Goal: Check status: Check status

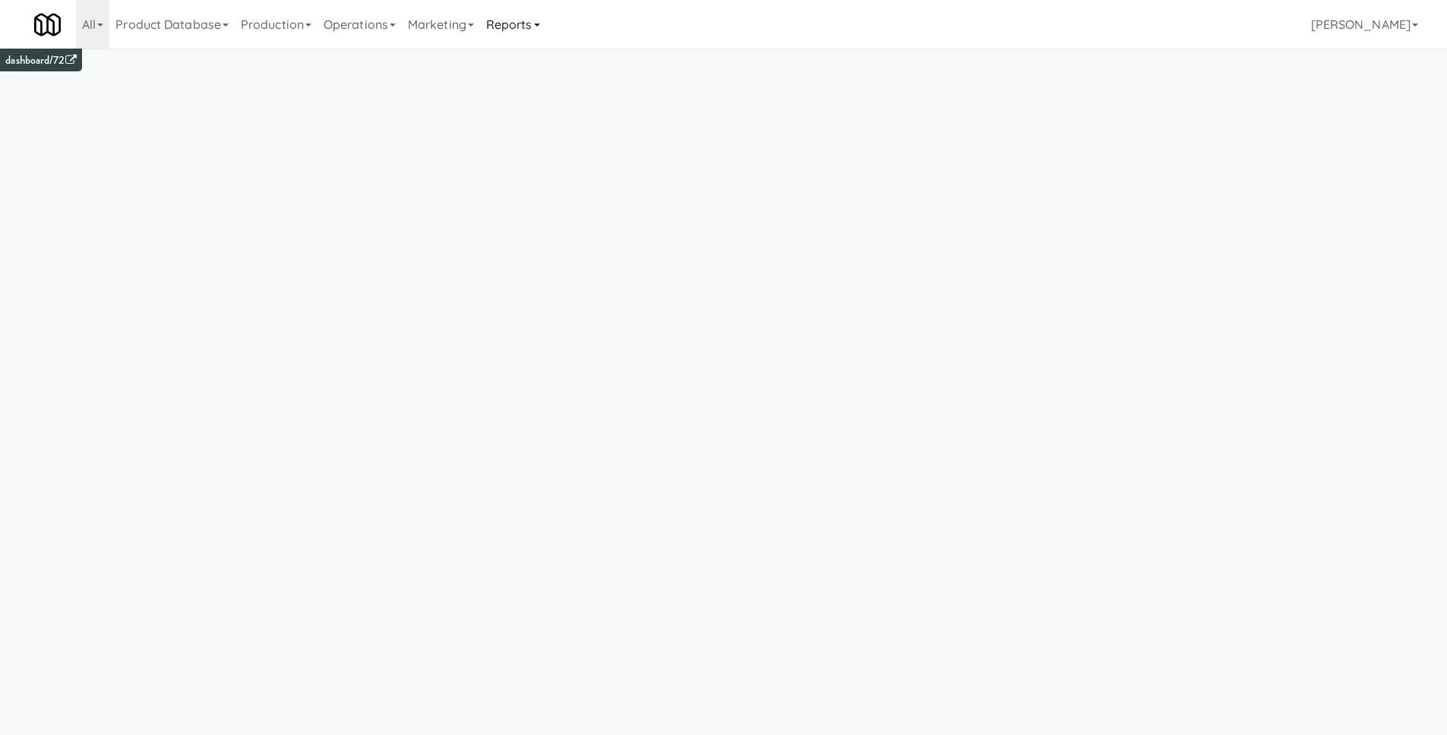
click at [521, 34] on link "Reports" at bounding box center [513, 24] width 66 height 49
click at [528, 112] on link "Payouts" at bounding box center [541, 119] width 122 height 27
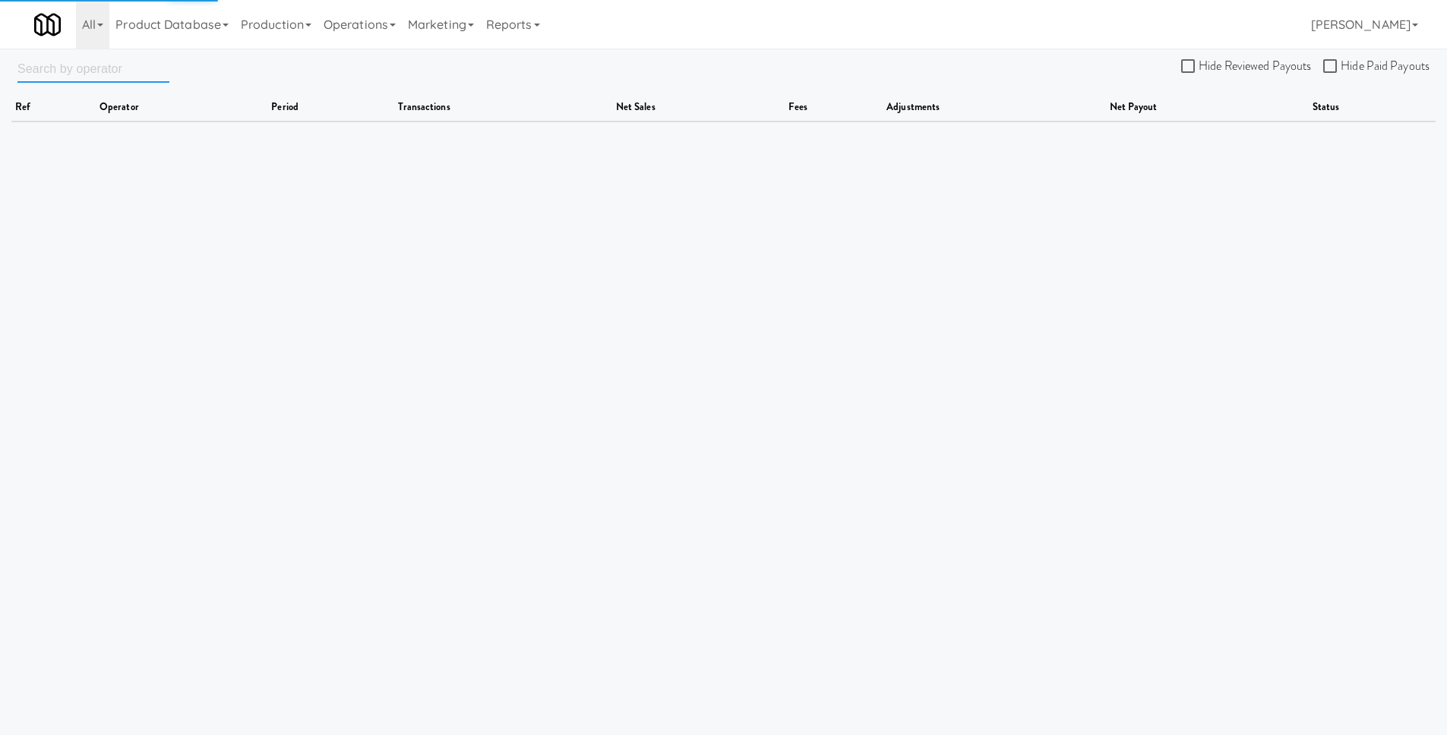
click at [122, 73] on input "text" at bounding box center [93, 69] width 152 height 28
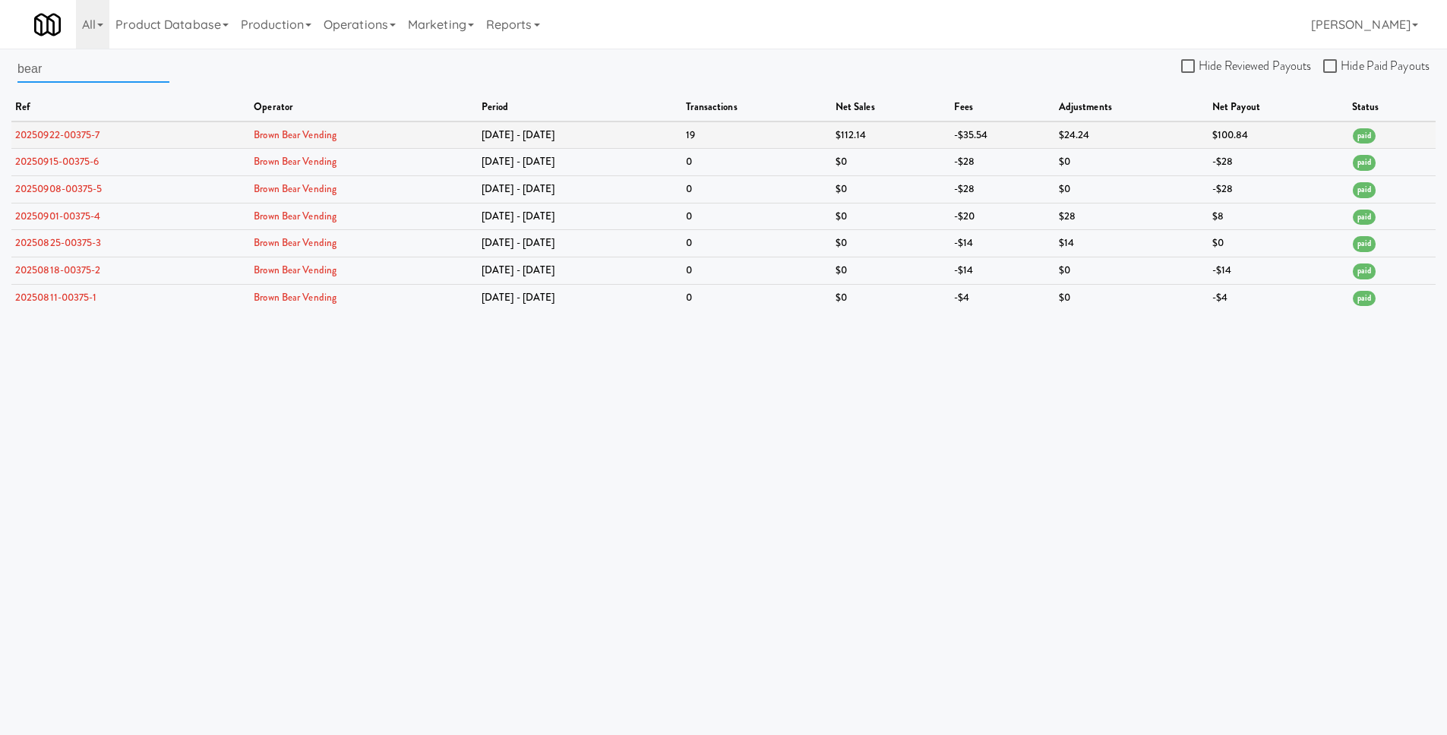
type input "bear"
click at [84, 128] on link "20250922-00375-7" at bounding box center [57, 135] width 85 height 14
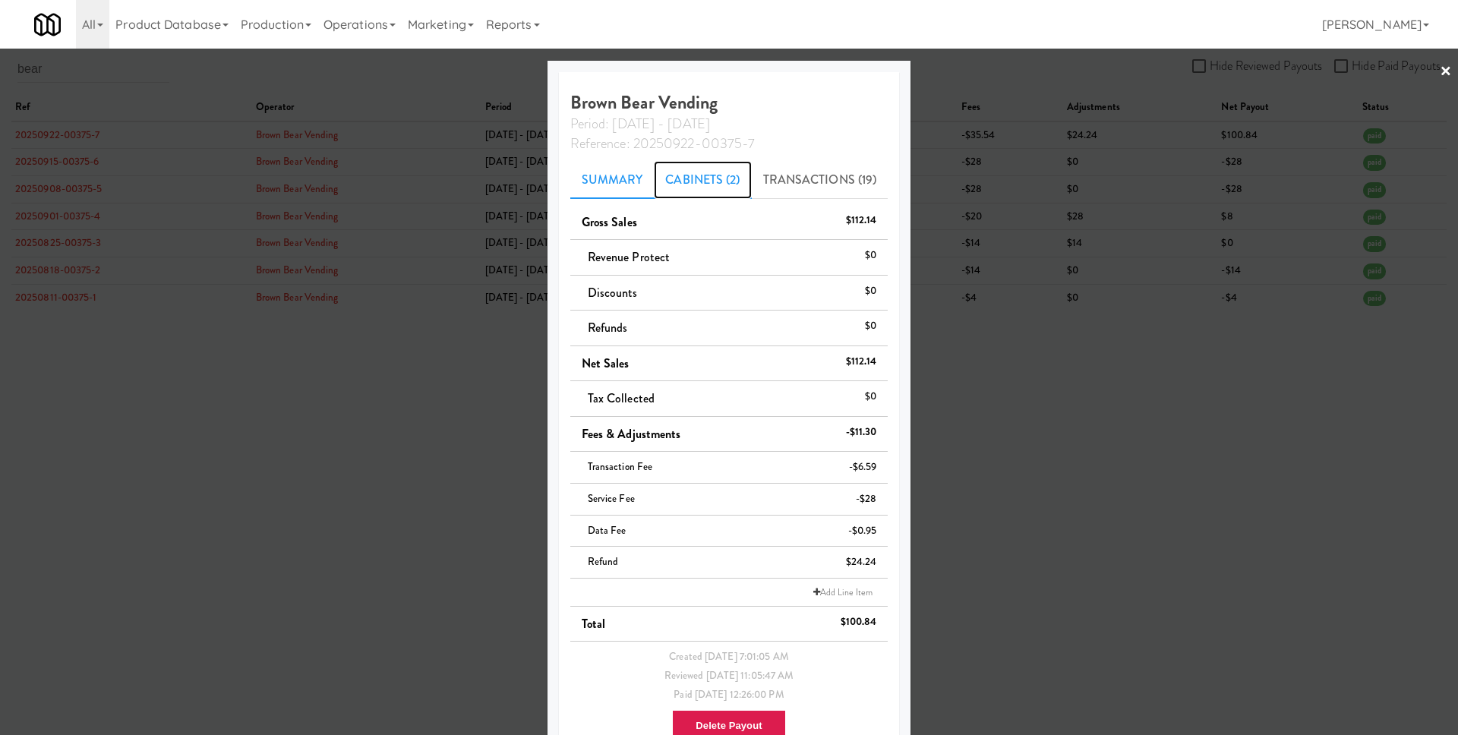
click at [696, 181] on link "Cabinets (2)" at bounding box center [702, 180] width 97 height 38
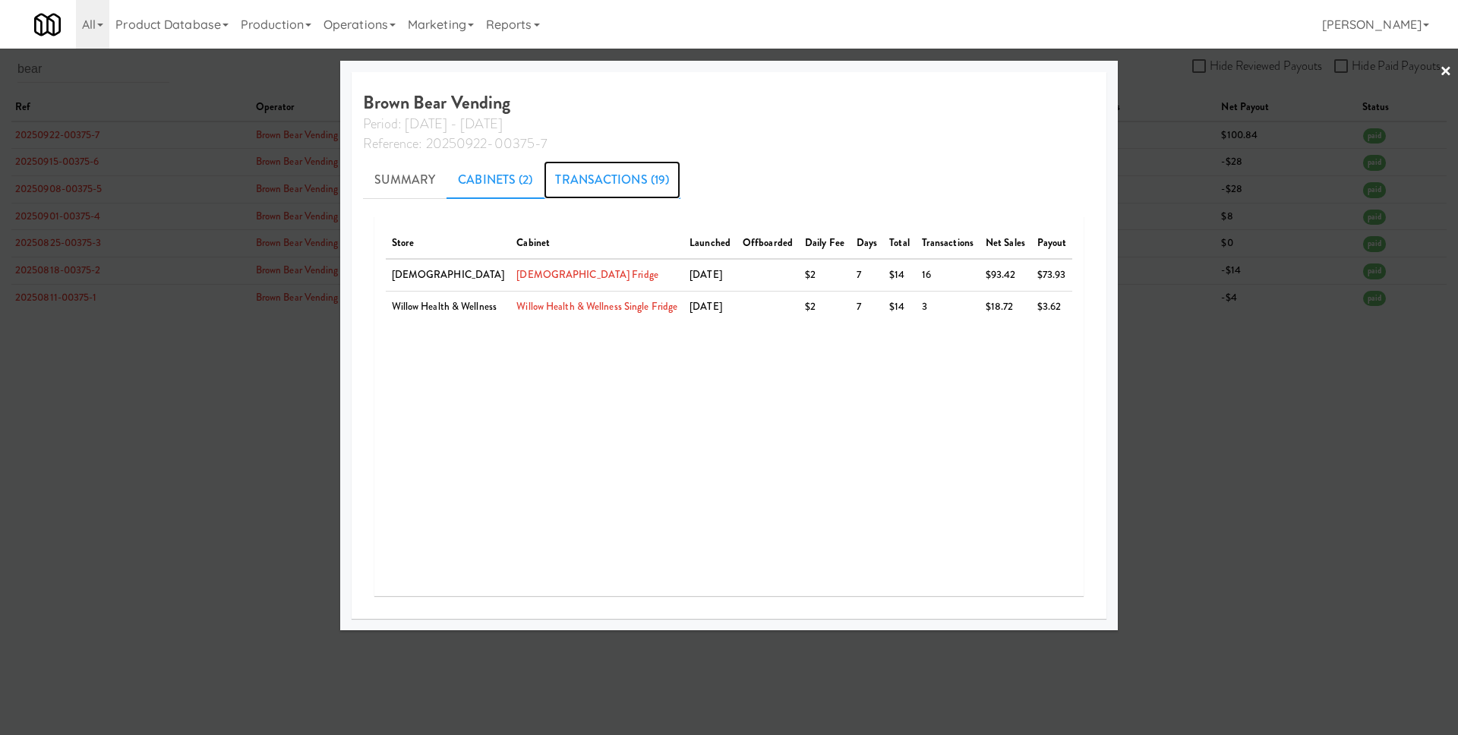
click at [657, 191] on link "Transactions (19)" at bounding box center [612, 180] width 137 height 38
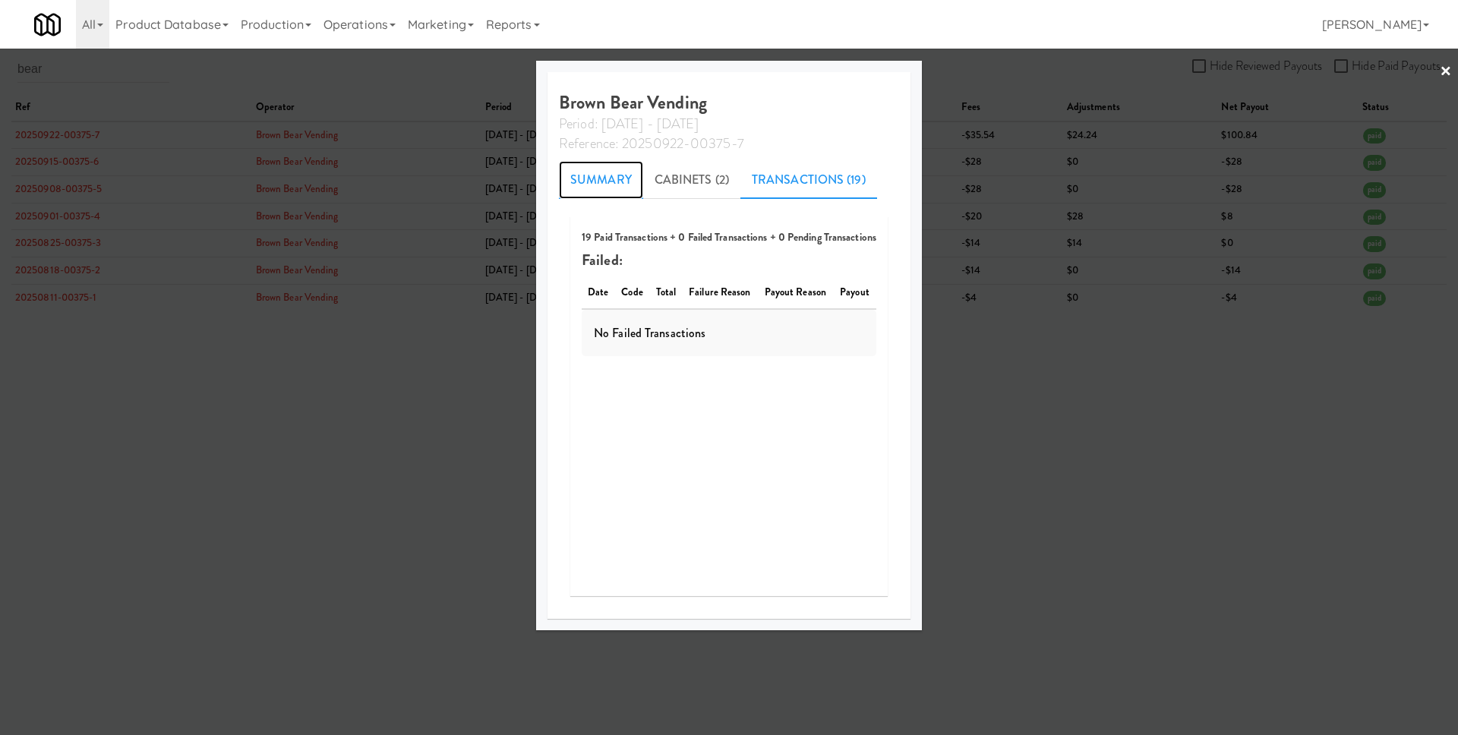
click at [603, 172] on link "Summary" at bounding box center [601, 180] width 84 height 38
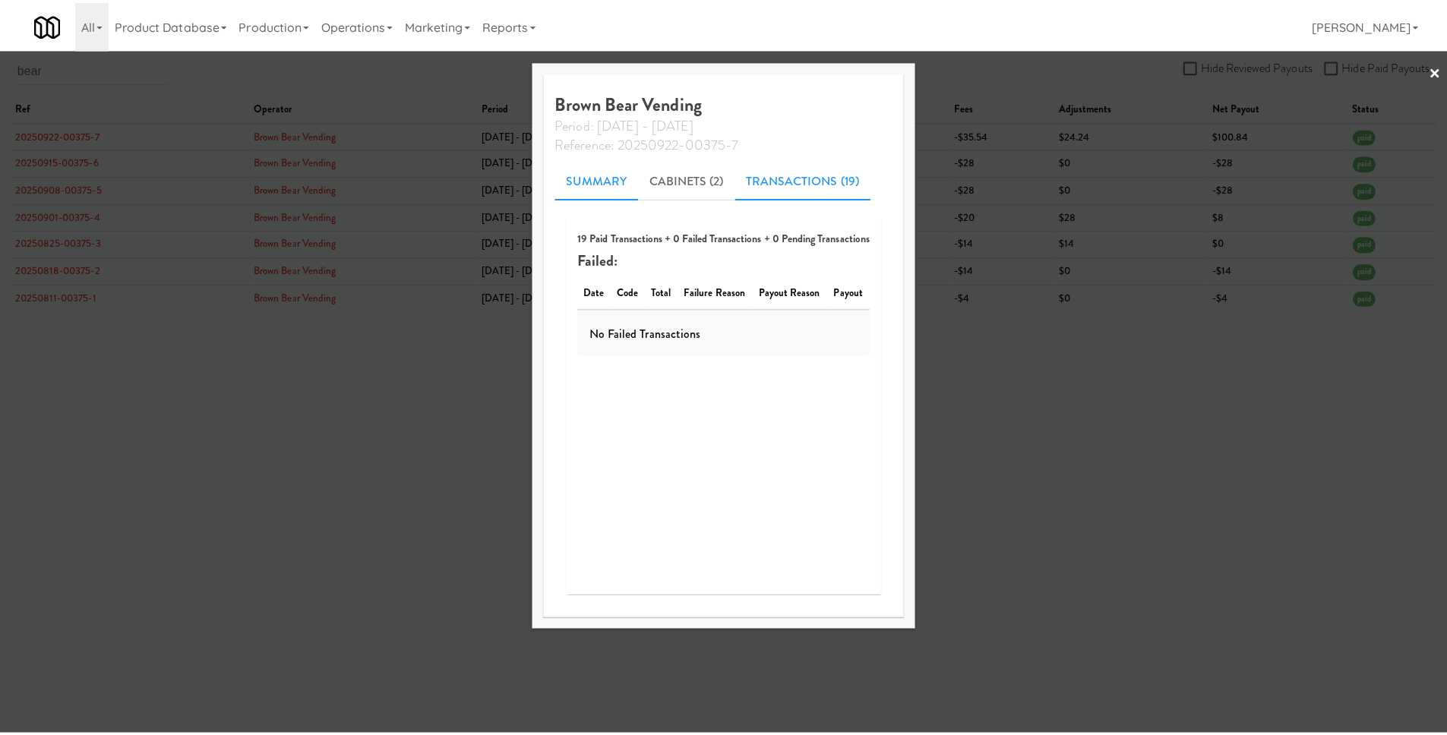
scroll to position [42, 0]
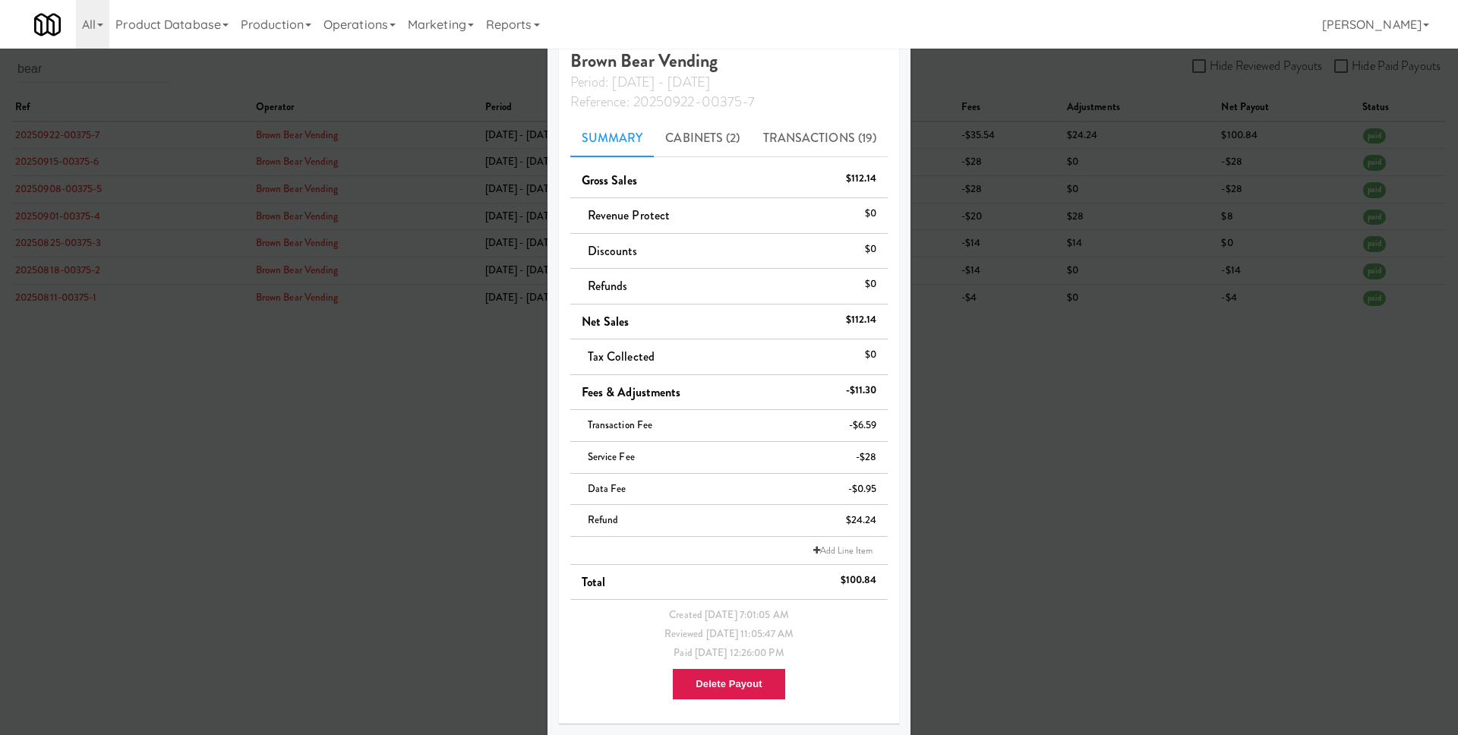
click at [964, 386] on div at bounding box center [729, 367] width 1458 height 735
